Goal: Transaction & Acquisition: Purchase product/service

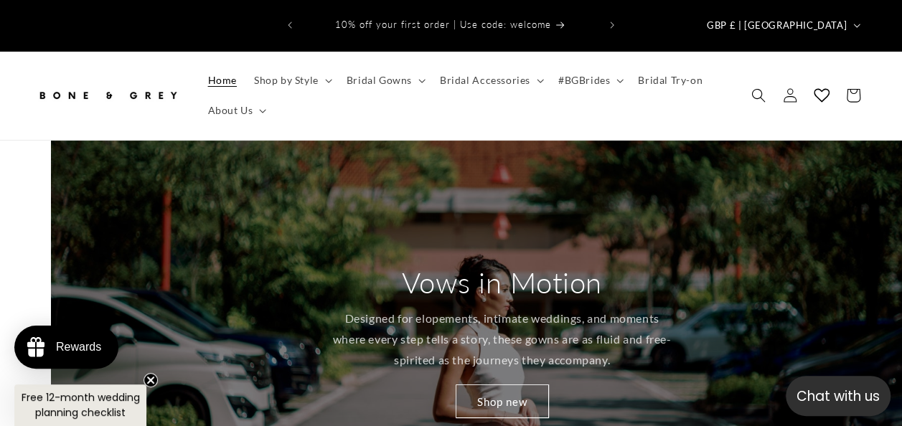
scroll to position [0, 902]
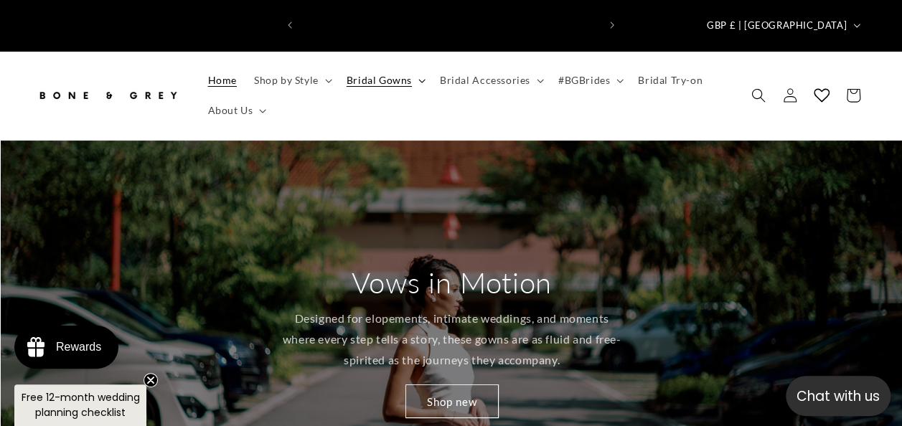
click at [408, 74] on span "Bridal Gowns" at bounding box center [379, 80] width 65 height 13
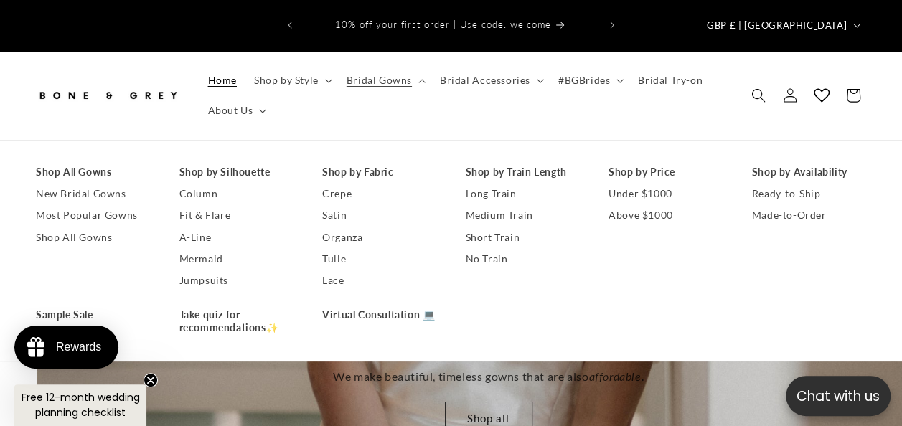
scroll to position [0, 1804]
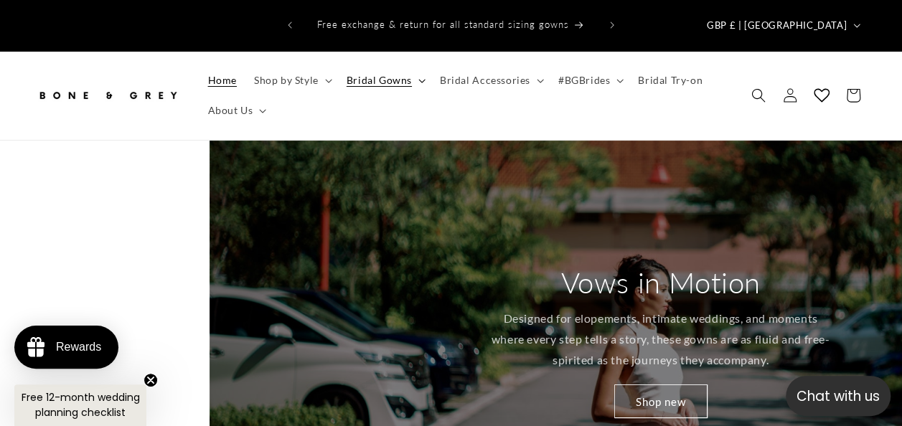
scroll to position [0, 902]
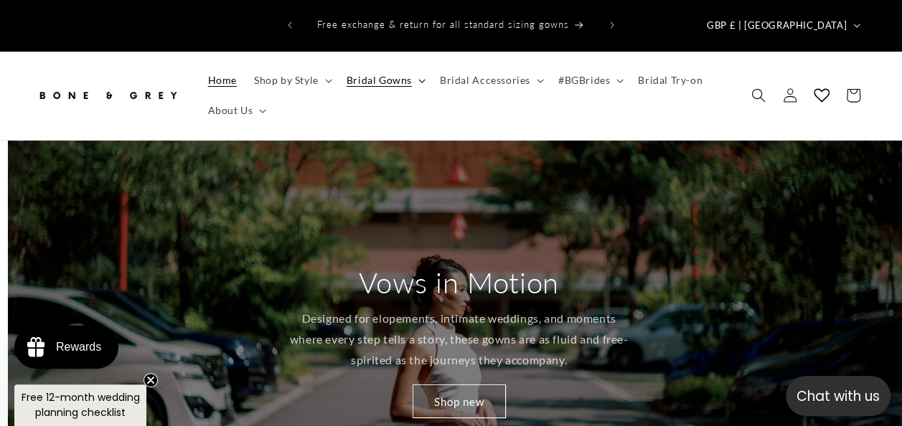
click at [400, 74] on span "Bridal Gowns" at bounding box center [379, 80] width 65 height 13
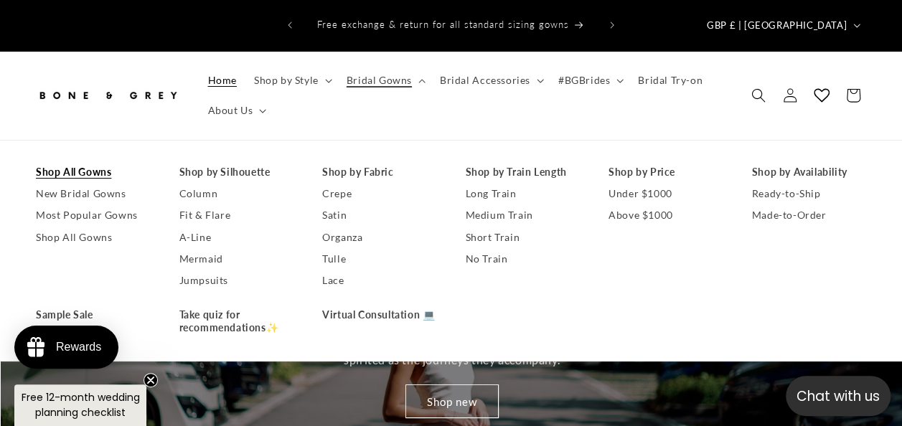
click at [108, 162] on link "Shop All Gowns" at bounding box center [93, 173] width 115 height 22
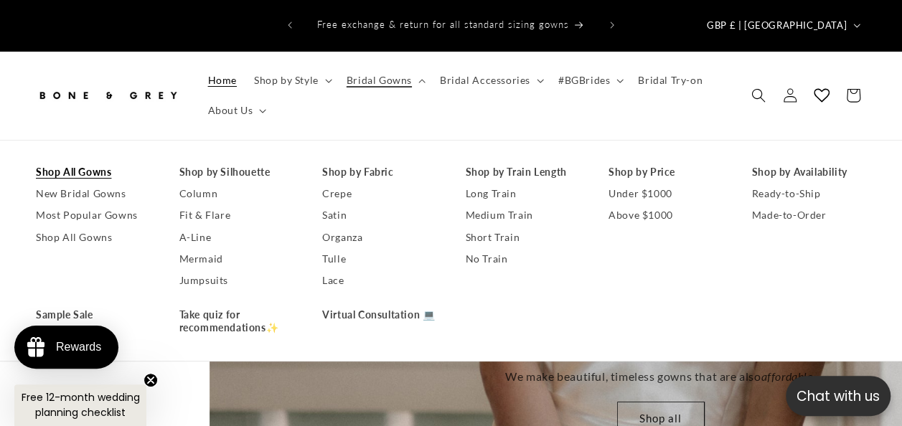
scroll to position [0, 1804]
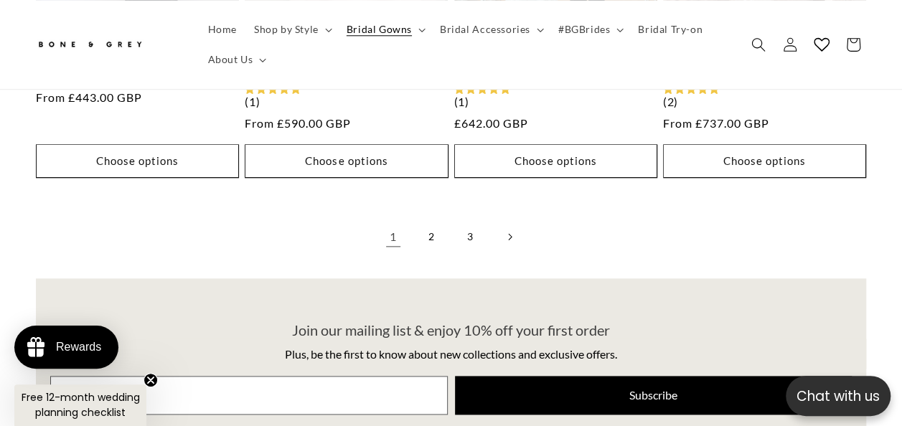
scroll to position [3459, 0]
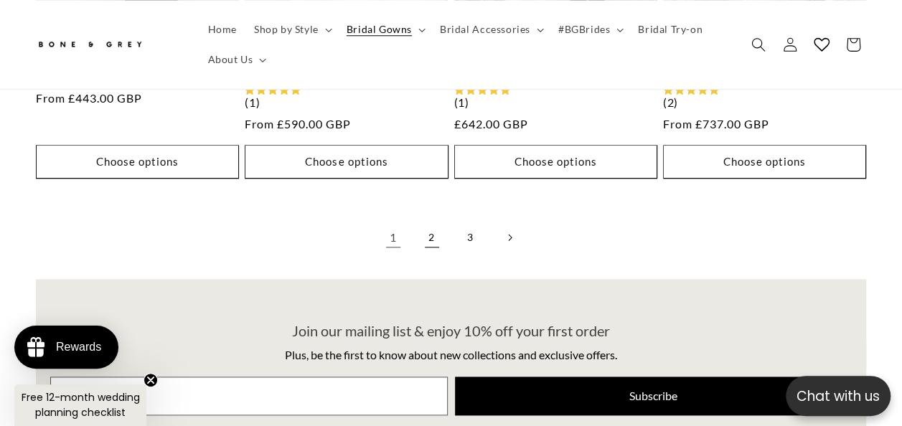
click at [428, 222] on link "2" at bounding box center [432, 238] width 32 height 32
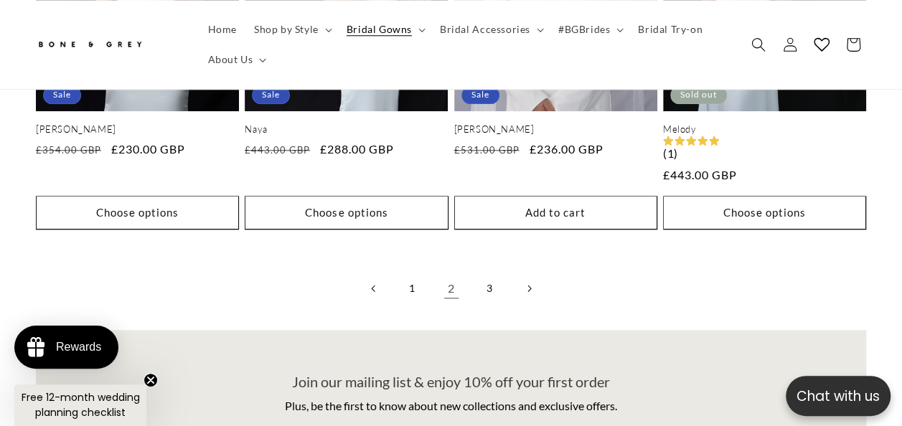
scroll to position [3407, 0]
click at [485, 274] on link "3" at bounding box center [491, 290] width 32 height 32
